Goal: Use online tool/utility: Use online tool/utility

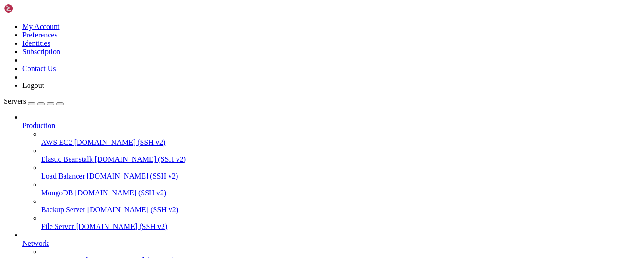
scroll to position [91, 0]
click at [55, 256] on span "VPS Expreess" at bounding box center [62, 260] width 42 height 8
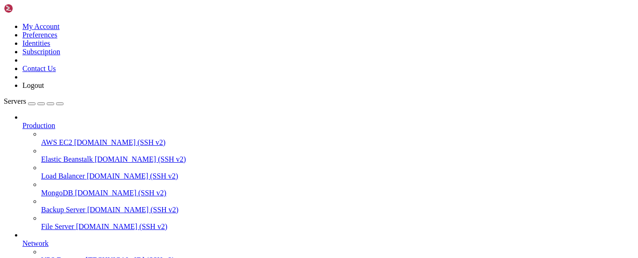
scroll to position [151, 0]
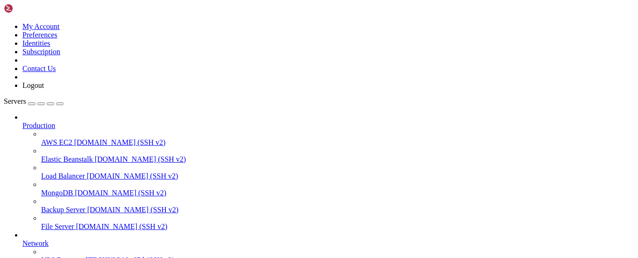
drag, startPoint x: 7, startPoint y: 630, endPoint x: 26, endPoint y: 714, distance: 86.1
copy div "server { root /var/www/html; server_name [DOMAIN_NAME]; location / { proxy_pass…"
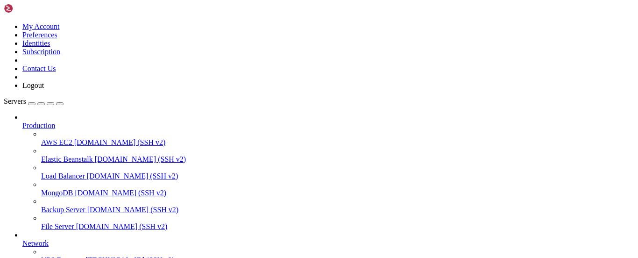
drag, startPoint x: 209, startPoint y: 648, endPoint x: 175, endPoint y: 648, distance: 34.5
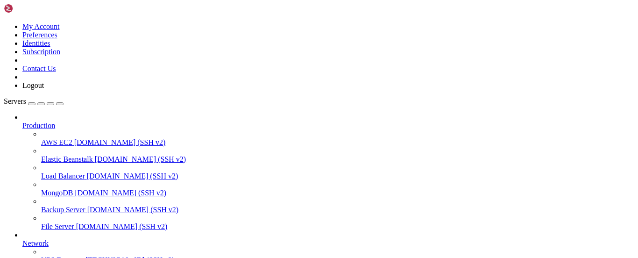
scroll to position [269, 0]
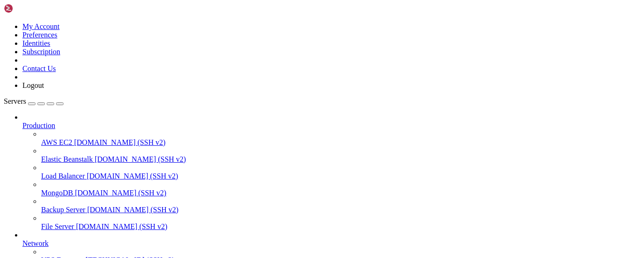
scroll to position [0, 0]
drag, startPoint x: 412, startPoint y: 543, endPoint x: 226, endPoint y: 616, distance: 199.8
drag, startPoint x: 9, startPoint y: 586, endPoint x: 25, endPoint y: 669, distance: 85.0
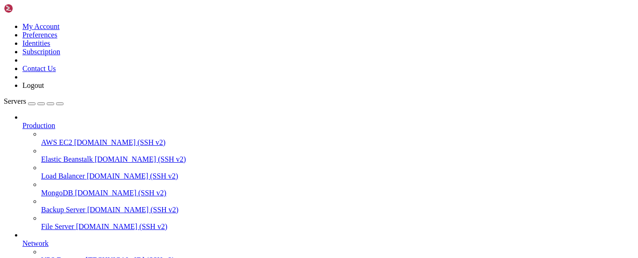
copy div "server { root /var/www/html; server_name [DOMAIN_NAME]; location / { proxy_pass…"
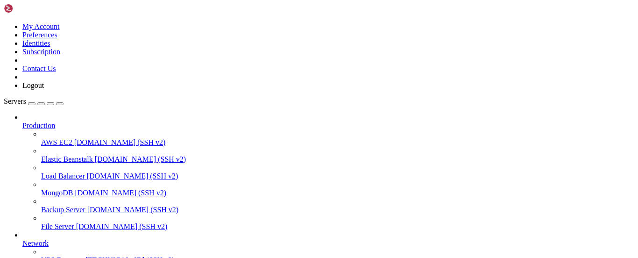
drag, startPoint x: 149, startPoint y: 589, endPoint x: 130, endPoint y: 596, distance: 20.2
